Goal: Find specific page/section: Find specific page/section

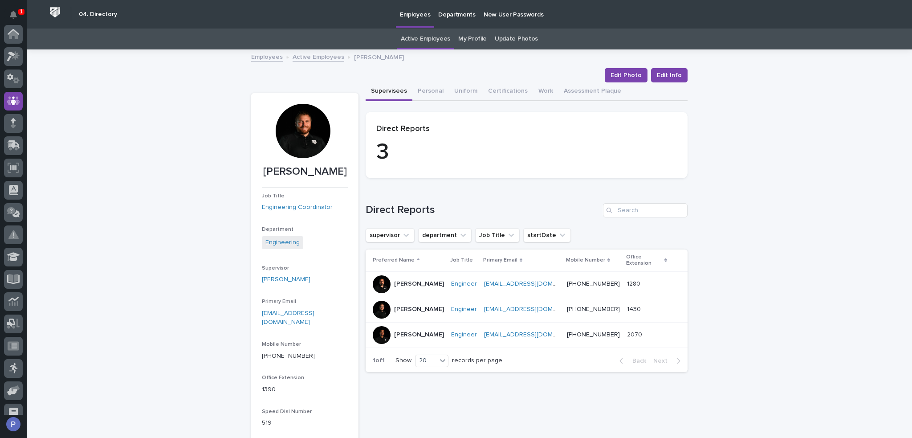
scroll to position [67, 0]
click at [328, 59] on link "Active Employees" at bounding box center [319, 56] width 52 height 10
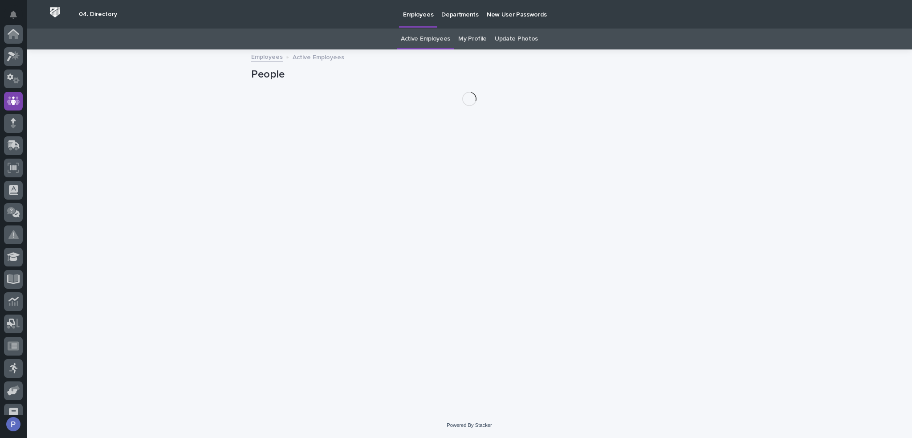
scroll to position [67, 0]
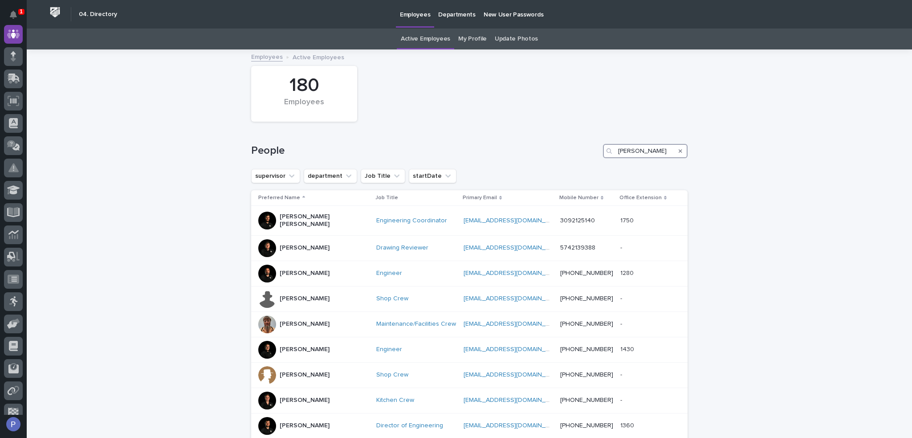
click at [626, 151] on input "[PERSON_NAME]" at bounding box center [645, 151] width 85 height 14
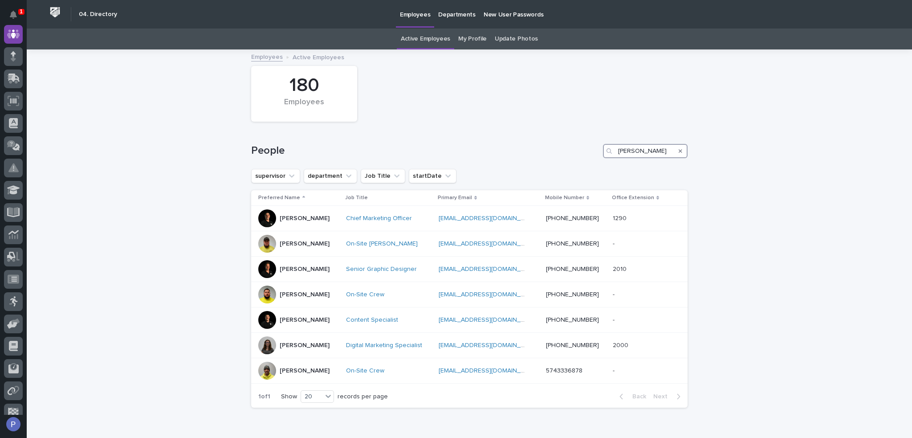
type input "[PERSON_NAME]"
click at [316, 219] on p "[PERSON_NAME]" at bounding box center [305, 219] width 50 height 8
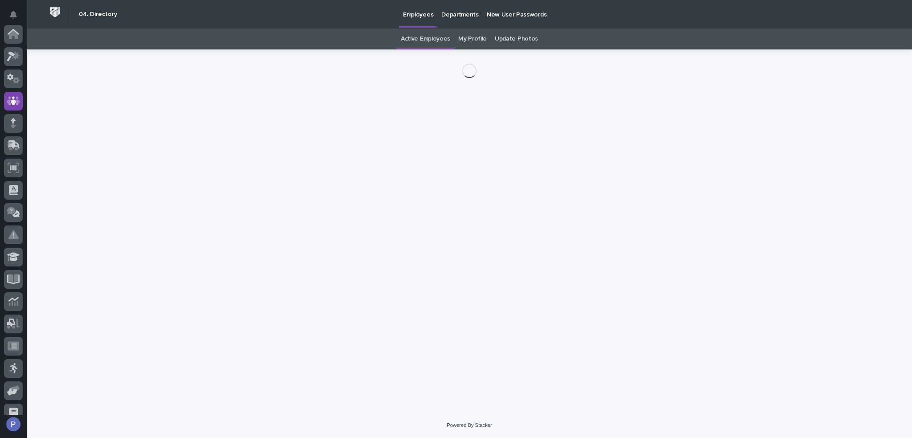
scroll to position [67, 0]
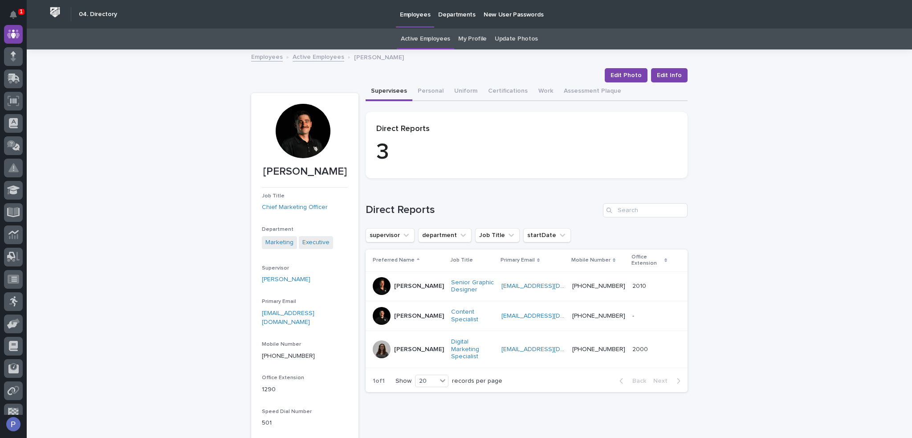
drag, startPoint x: 334, startPoint y: 187, endPoint x: 273, endPoint y: 187, distance: 61.5
click at [273, 178] on p "[PERSON_NAME]" at bounding box center [305, 171] width 86 height 13
copy p "[PERSON_NAME]"
